Goal: Task Accomplishment & Management: Use online tool/utility

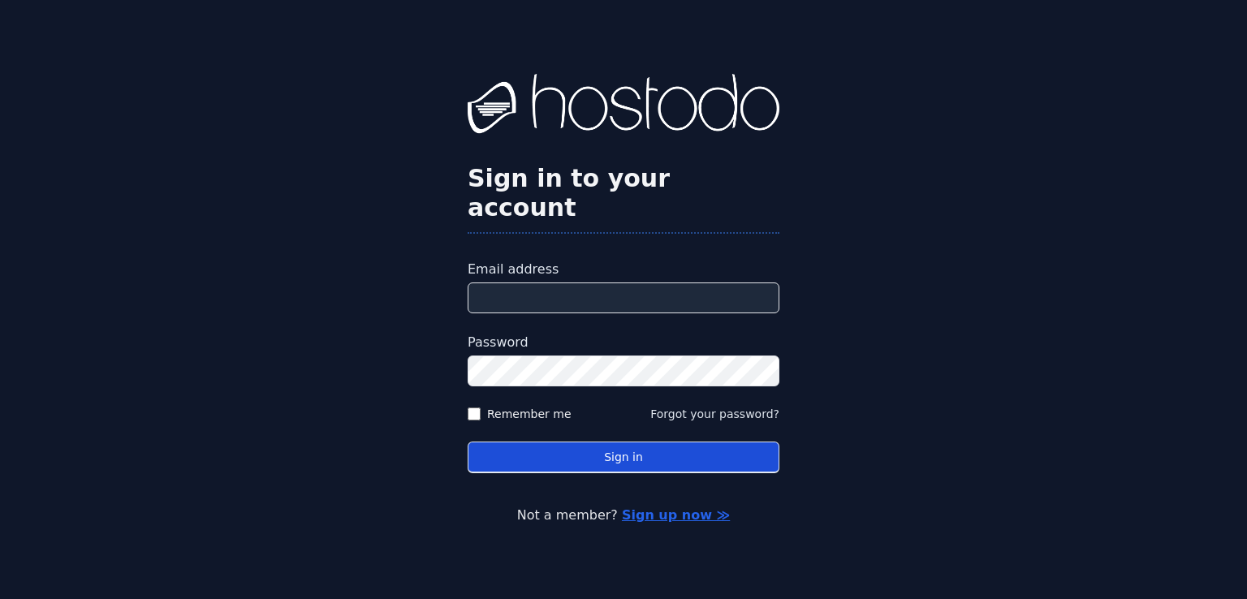
type input "**********"
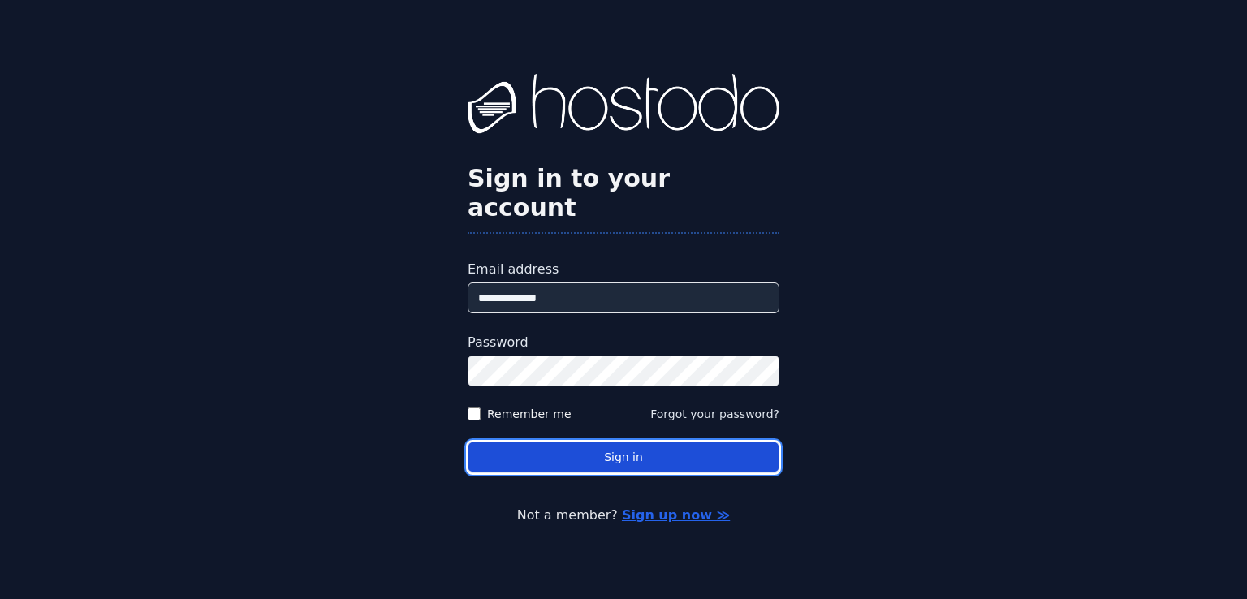
click at [581, 441] on button "Sign in" at bounding box center [623, 457] width 312 height 32
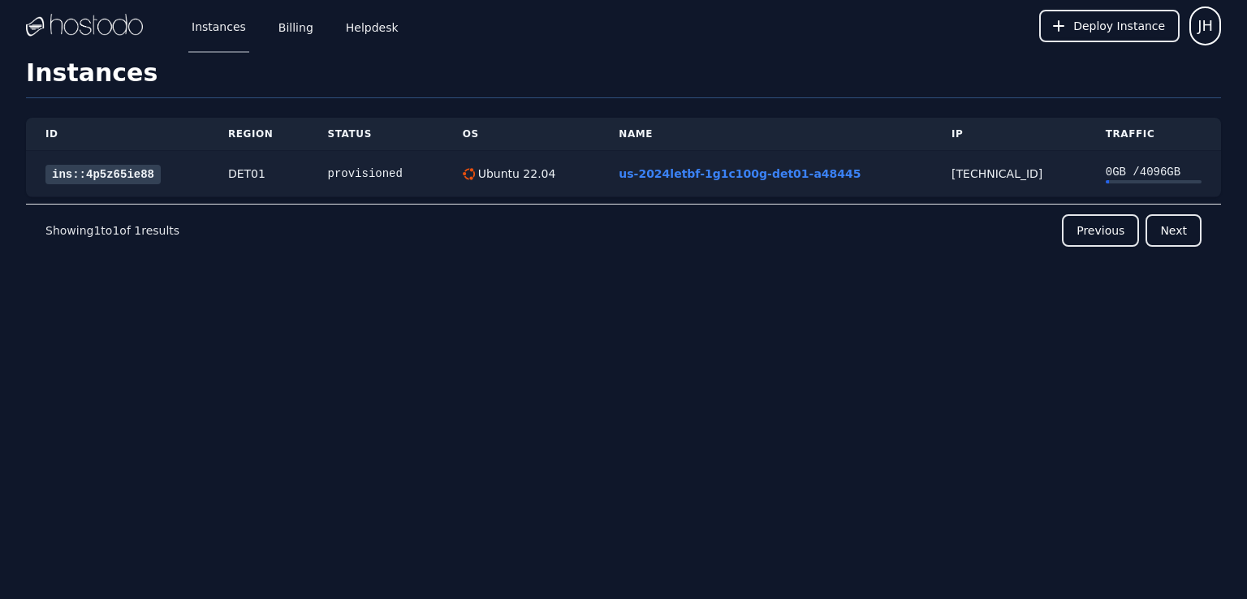
click at [101, 170] on link "ins::4p5z65ie88" at bounding box center [102, 174] width 115 height 19
